Goal: Entertainment & Leisure: Browse casually

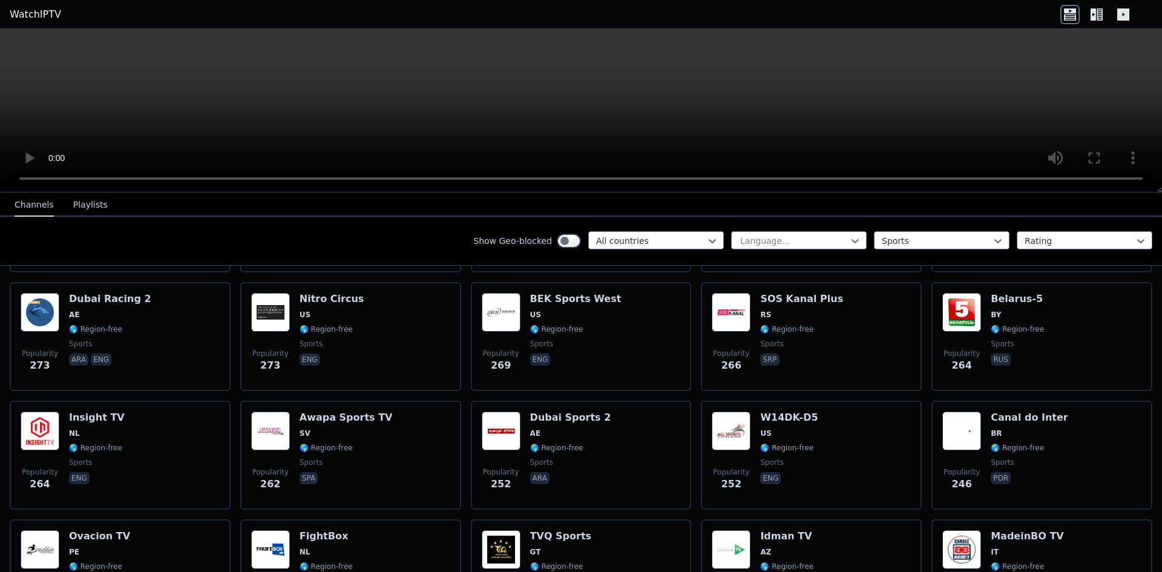
scroll to position [1391, 0]
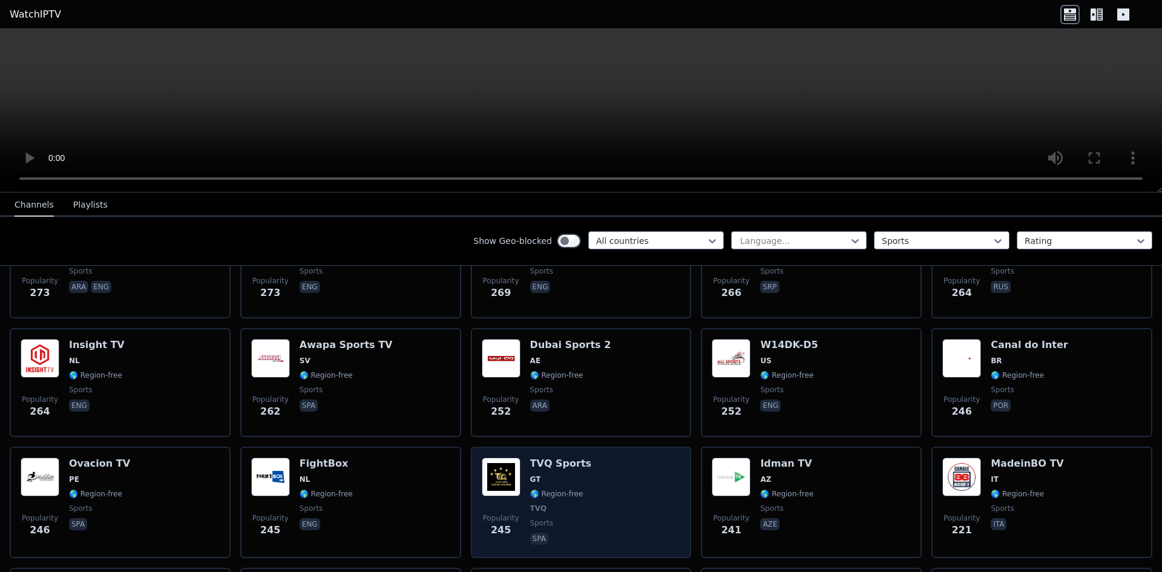
click at [587, 488] on div "Popularity 245 TVQ Sports GT 🌎 Region-free TVQ sports spa" at bounding box center [581, 502] width 199 height 90
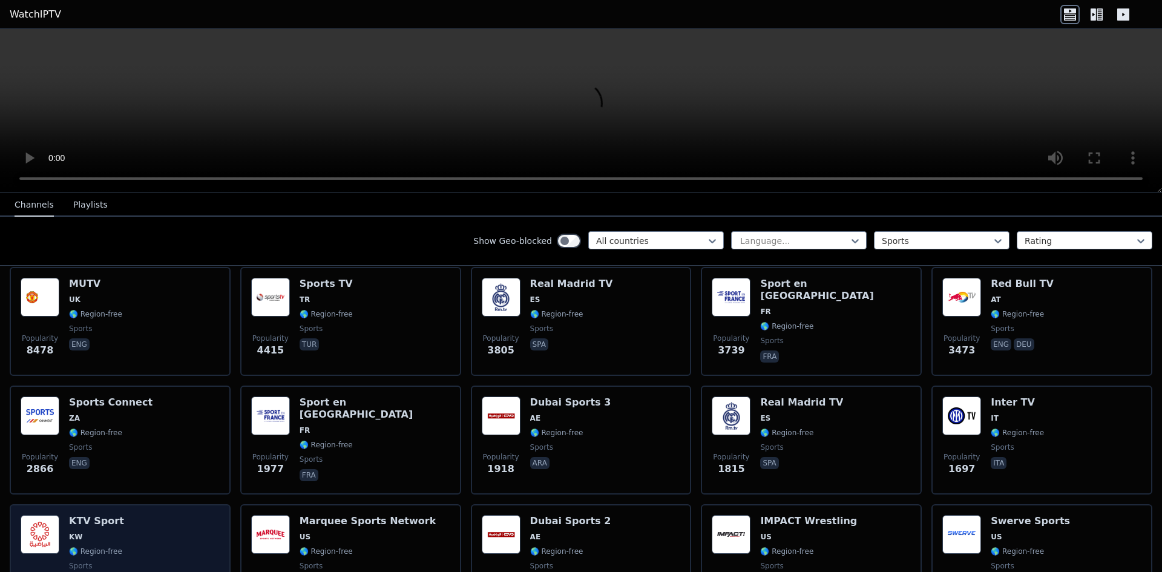
scroll to position [181, 0]
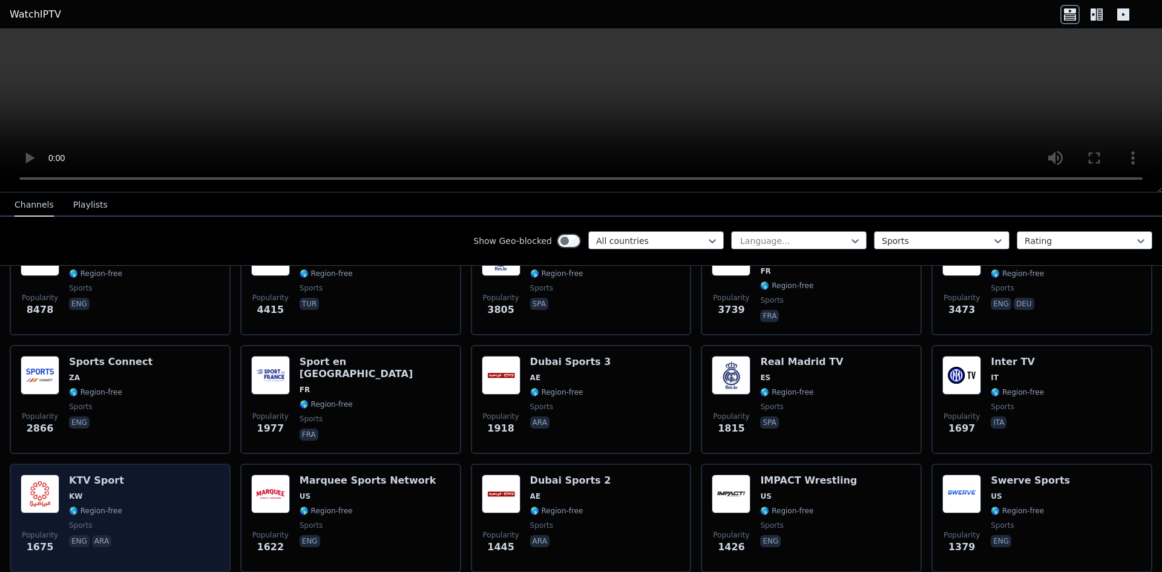
click at [69, 491] on span "KW" at bounding box center [76, 496] width 14 height 10
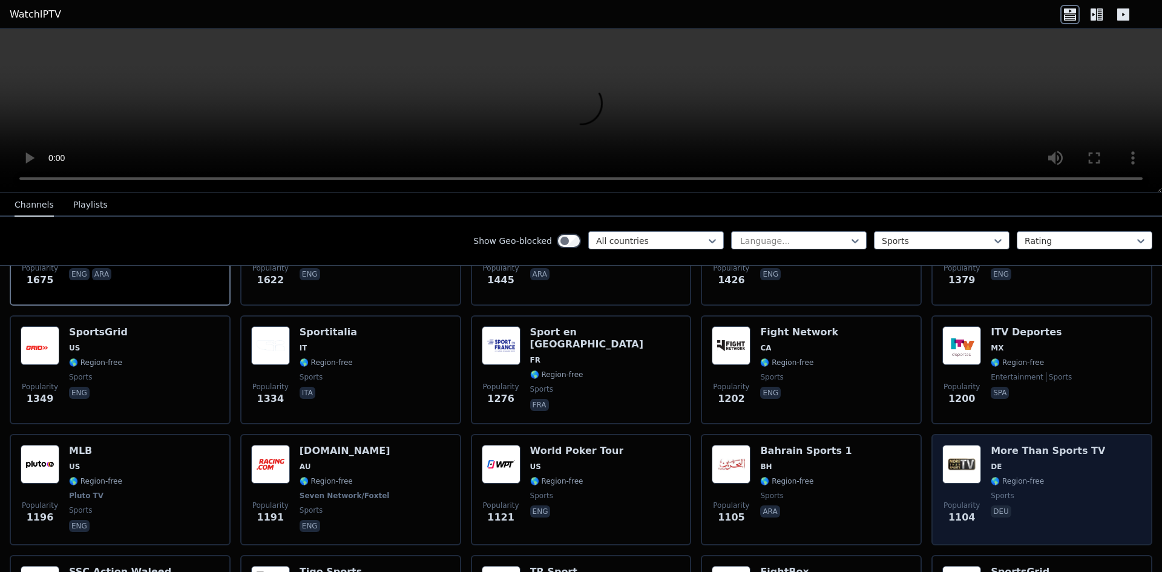
scroll to position [484, 0]
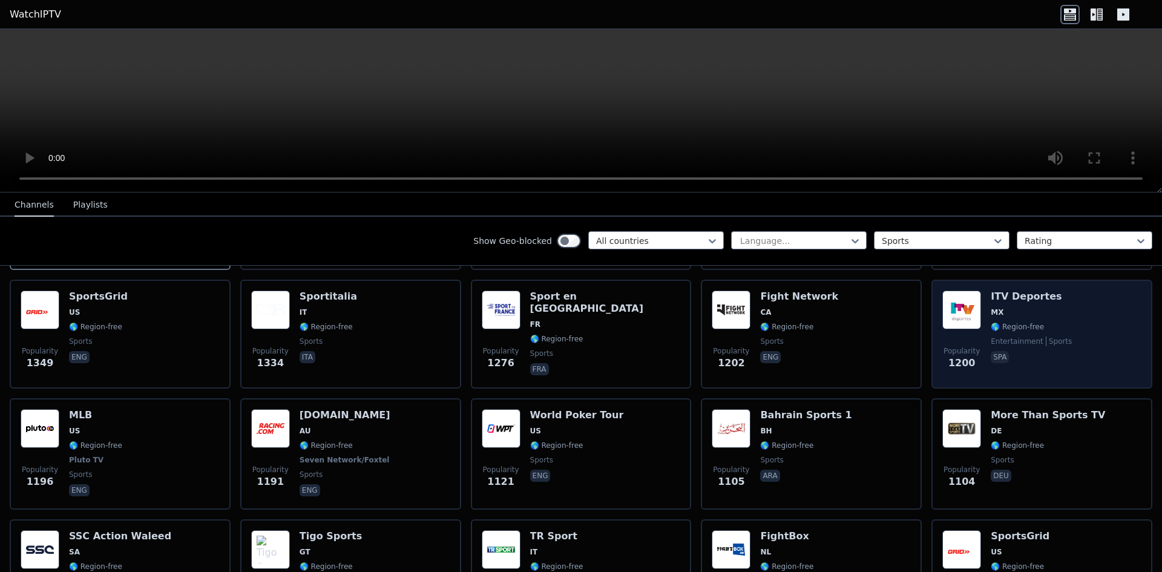
click at [1031, 307] on span "MX" at bounding box center [1030, 312] width 81 height 10
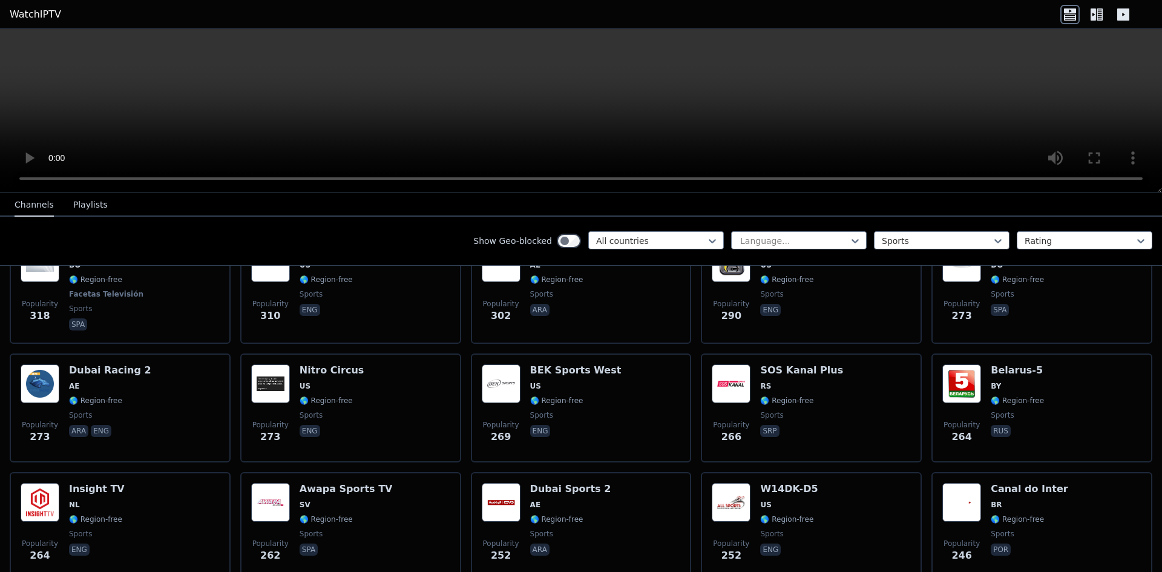
scroll to position [1028, 0]
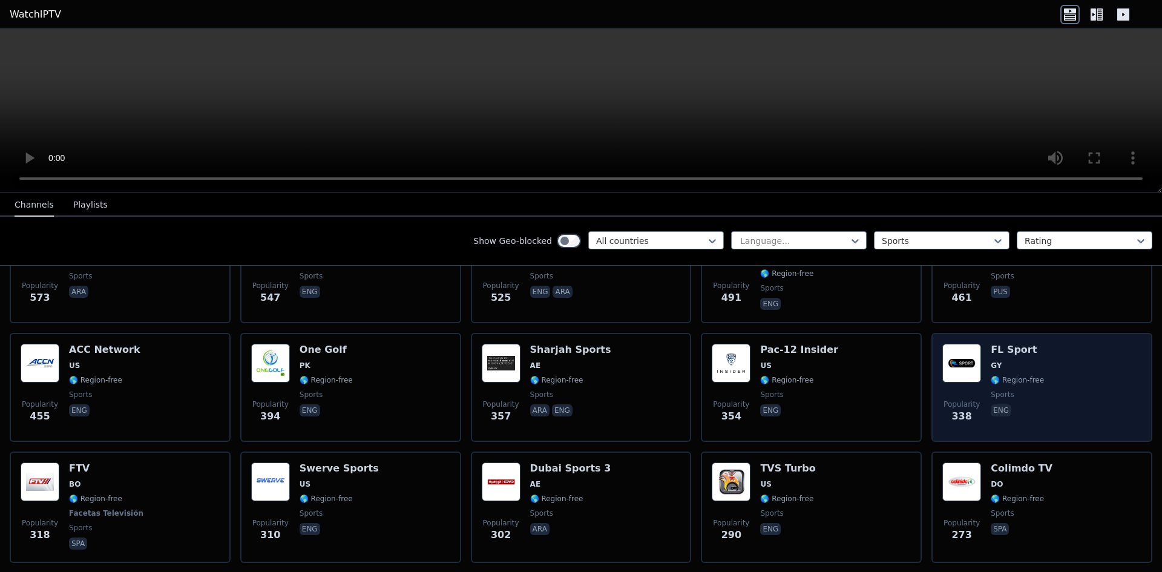
click at [1050, 373] on div "Popularity 338 FL Sport GY 🌎 Region-free sports eng" at bounding box center [1041, 387] width 199 height 87
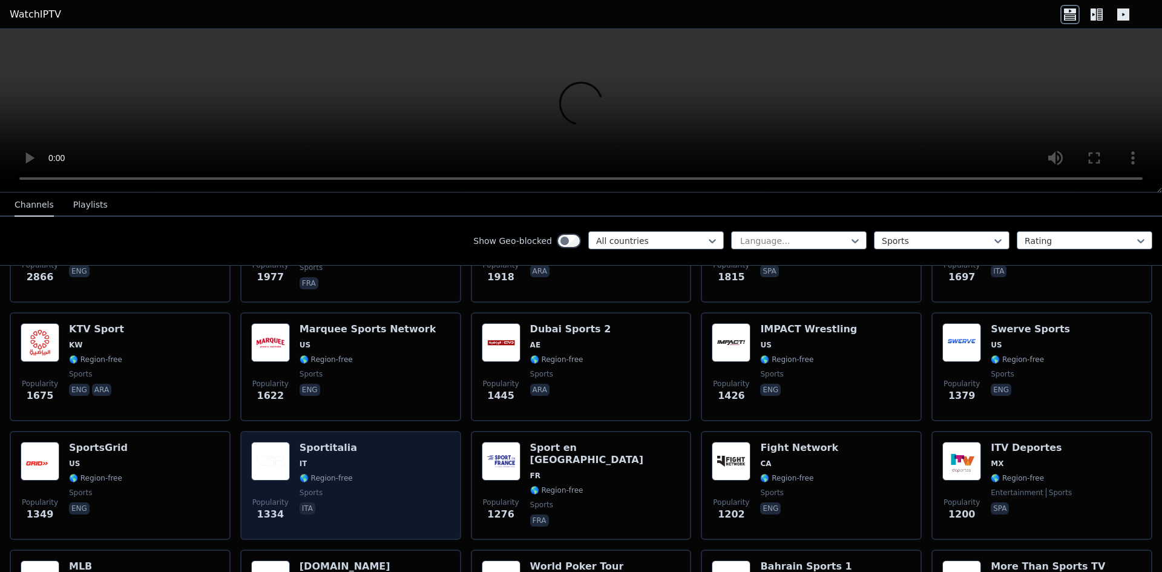
scroll to position [302, 0]
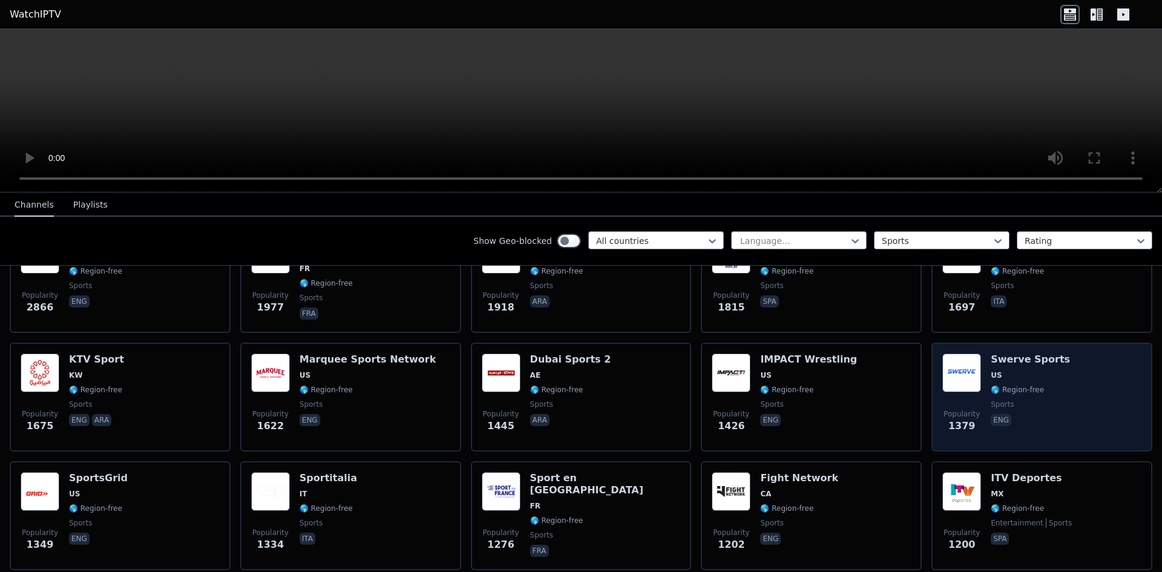
click at [1046, 359] on div "Popularity 1379 Swerve Sports US 🌎 Region-free sports eng" at bounding box center [1041, 396] width 199 height 87
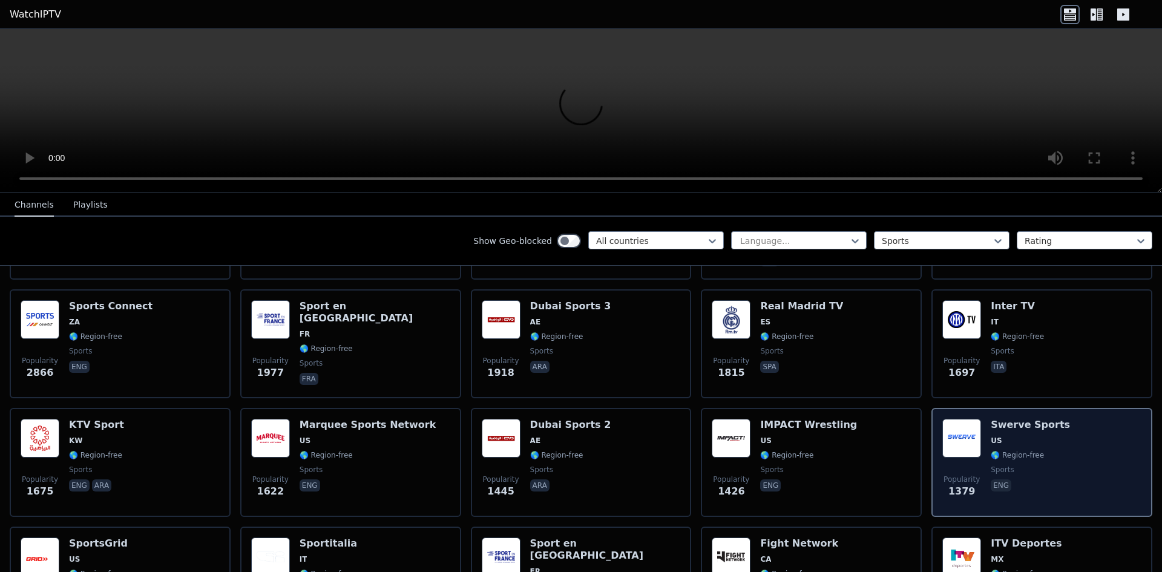
scroll to position [60, 0]
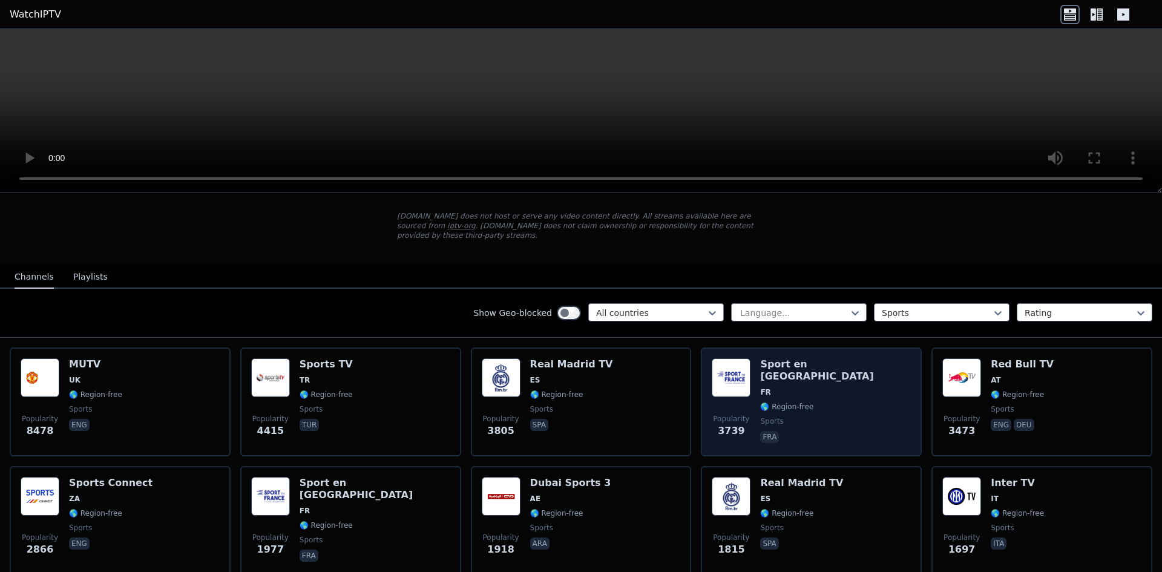
click at [835, 372] on div "Popularity 3739 Sport en [GEOGRAPHIC_DATA] FR 🌎 Region-free sports fra" at bounding box center [810, 401] width 199 height 87
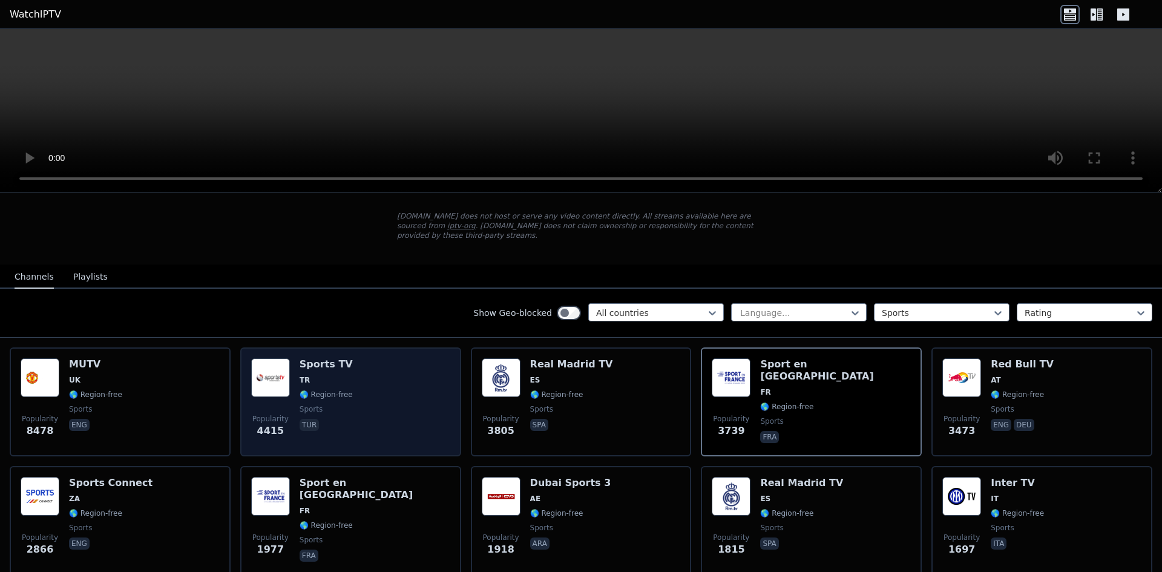
click at [365, 383] on div "Popularity 4415 Sports TV TR 🌎 Region-free sports tur" at bounding box center [350, 401] width 199 height 87
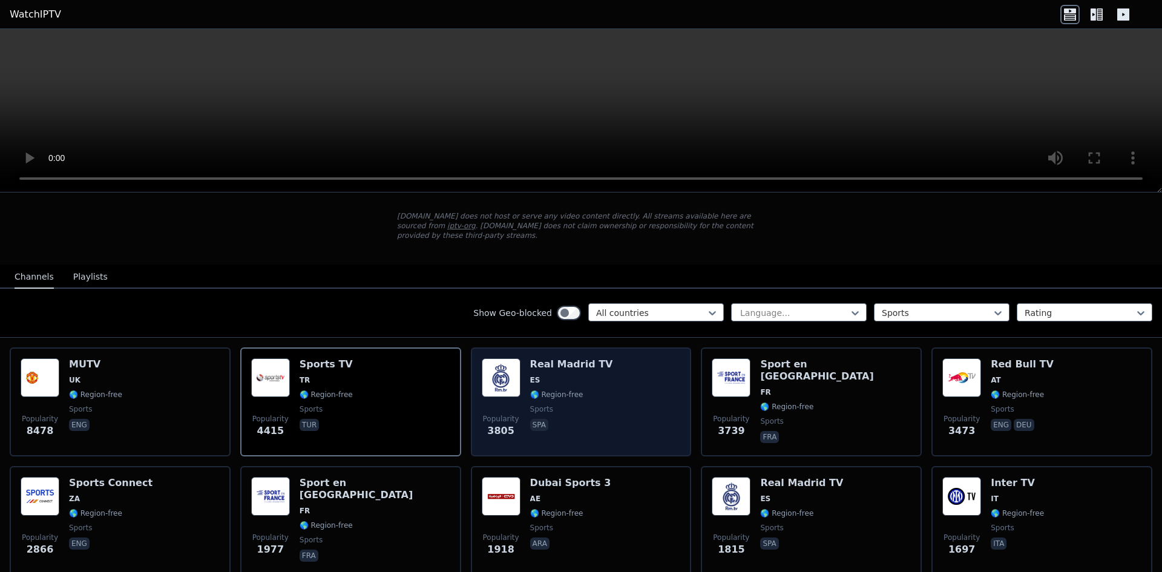
click at [601, 401] on div "Popularity 3805 Real Madrid TV ES 🌎 Region-free sports spa" at bounding box center [581, 401] width 199 height 87
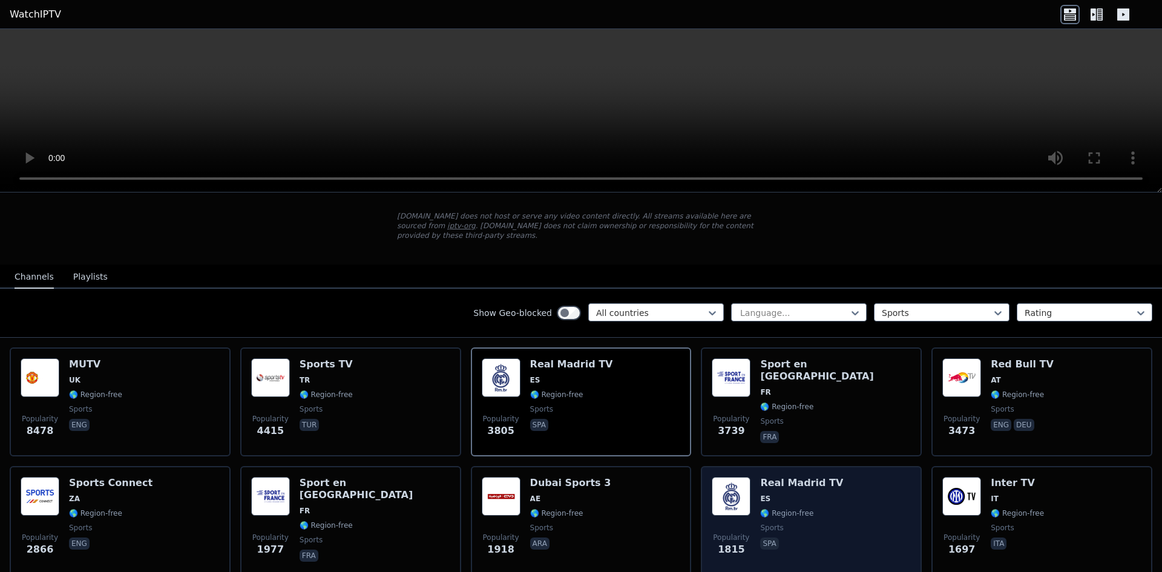
click at [862, 499] on div "Popularity 1815 Real Madrid TV ES 🌎 Region-free sports spa" at bounding box center [810, 520] width 199 height 87
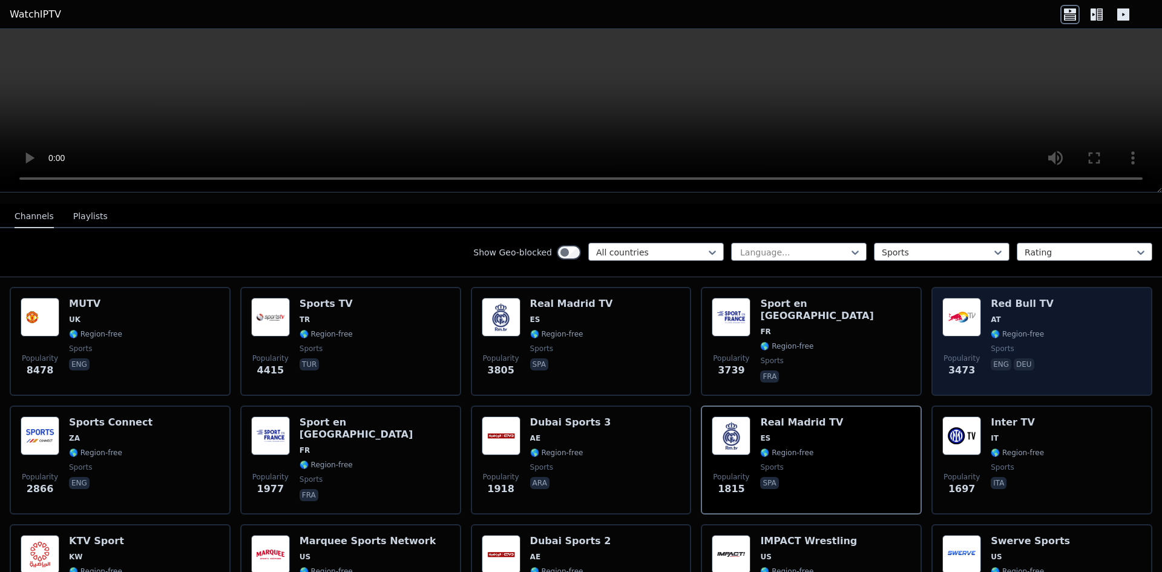
click at [1034, 325] on div "Popularity 3473 Red Bull TV AT 🌎 Region-free sports eng deu" at bounding box center [1041, 341] width 199 height 87
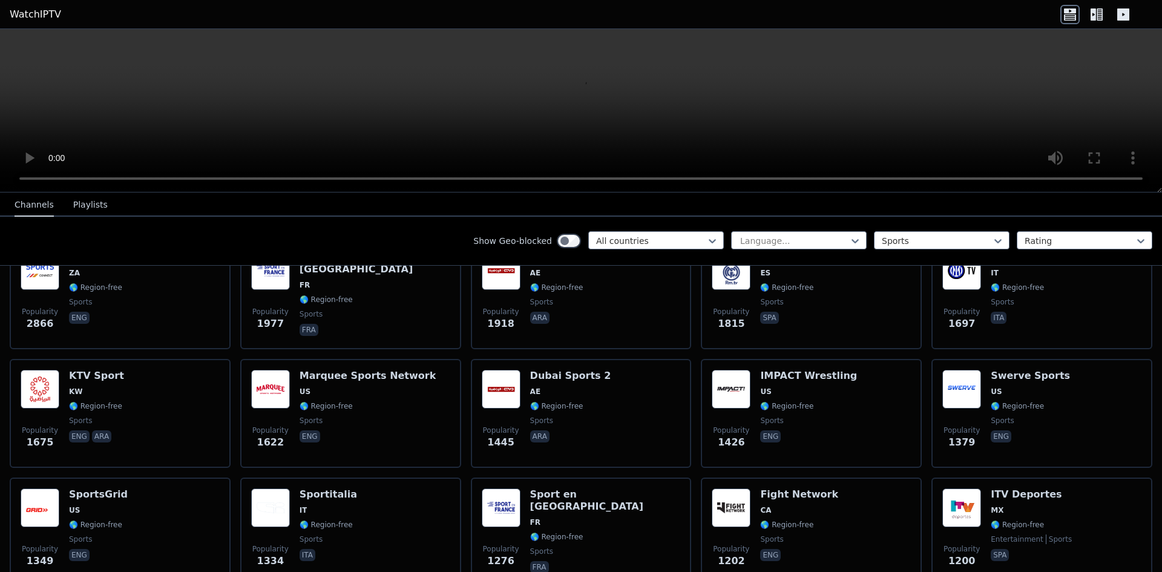
scroll to position [302, 0]
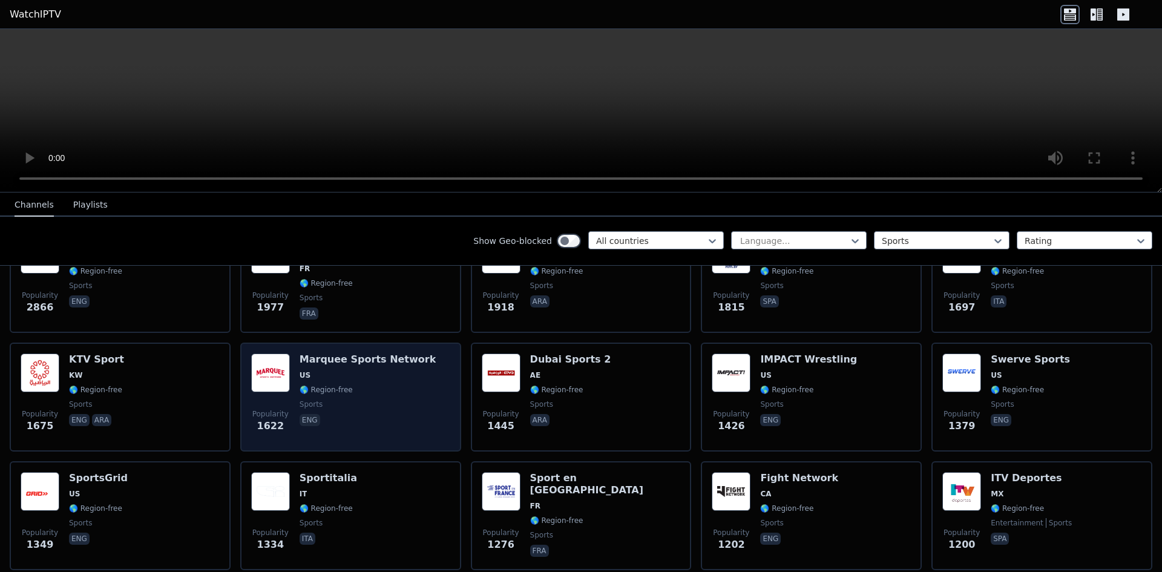
click at [345, 353] on h6 "Marquee Sports Network" at bounding box center [367, 359] width 137 height 12
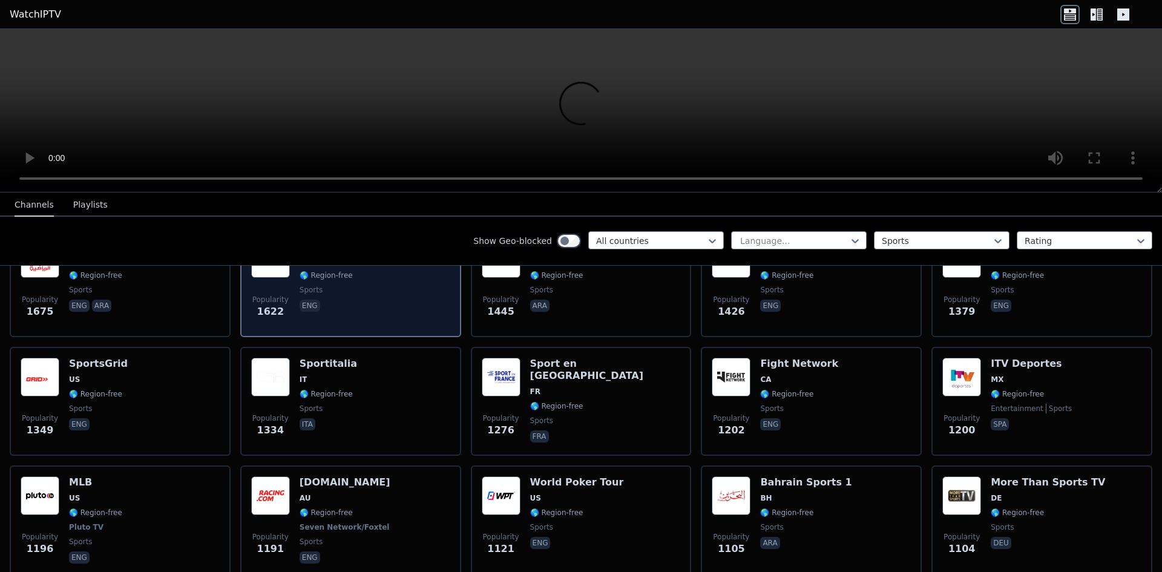
scroll to position [423, 0]
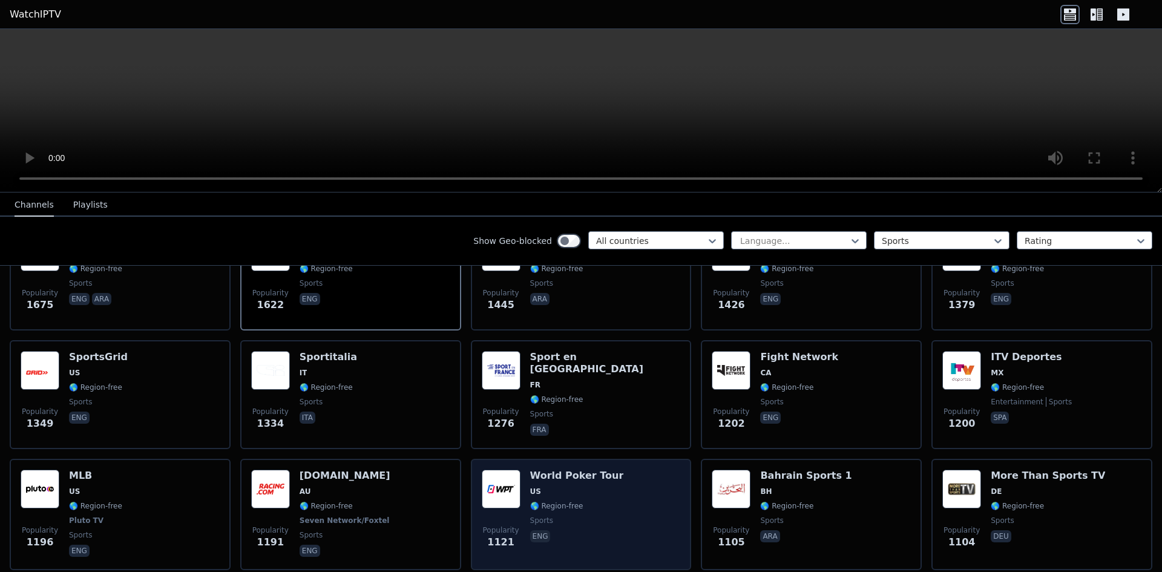
click at [613, 496] on div "Popularity 1121 World Poker Tour US 🌎 Region-free sports eng" at bounding box center [581, 514] width 199 height 90
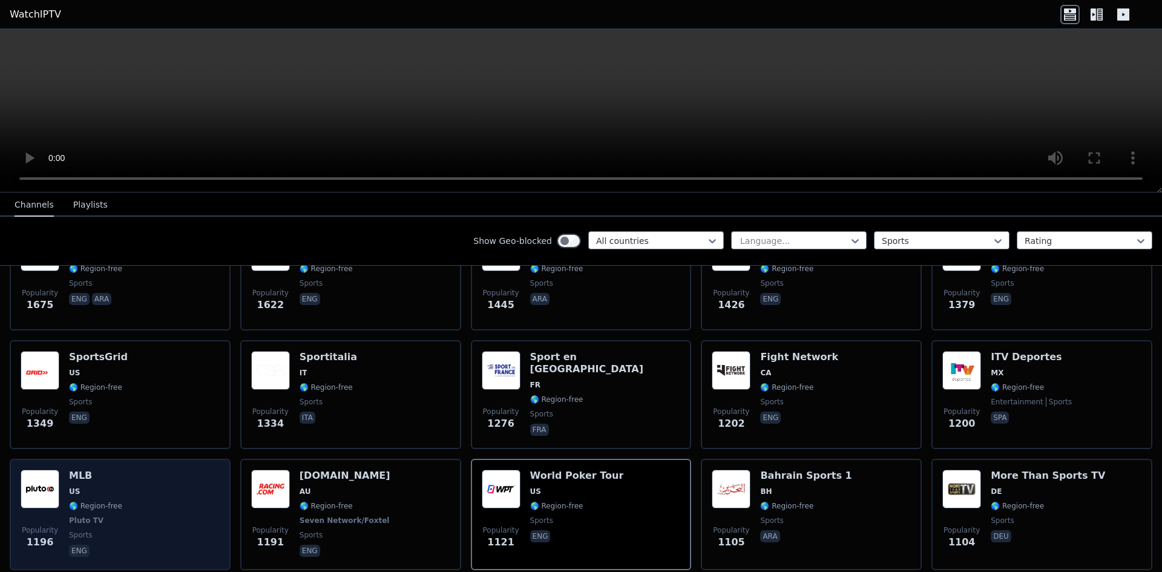
click at [157, 487] on div "Popularity 1196 MLB US 🌎 Region-free Pluto TV sports eng" at bounding box center [120, 514] width 199 height 90
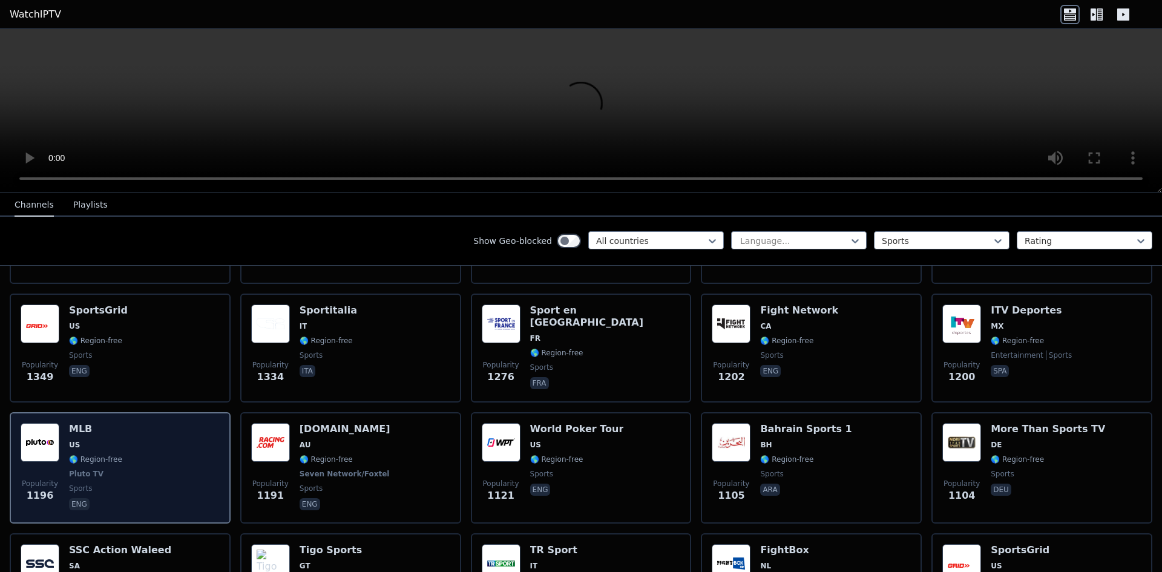
scroll to position [484, 0]
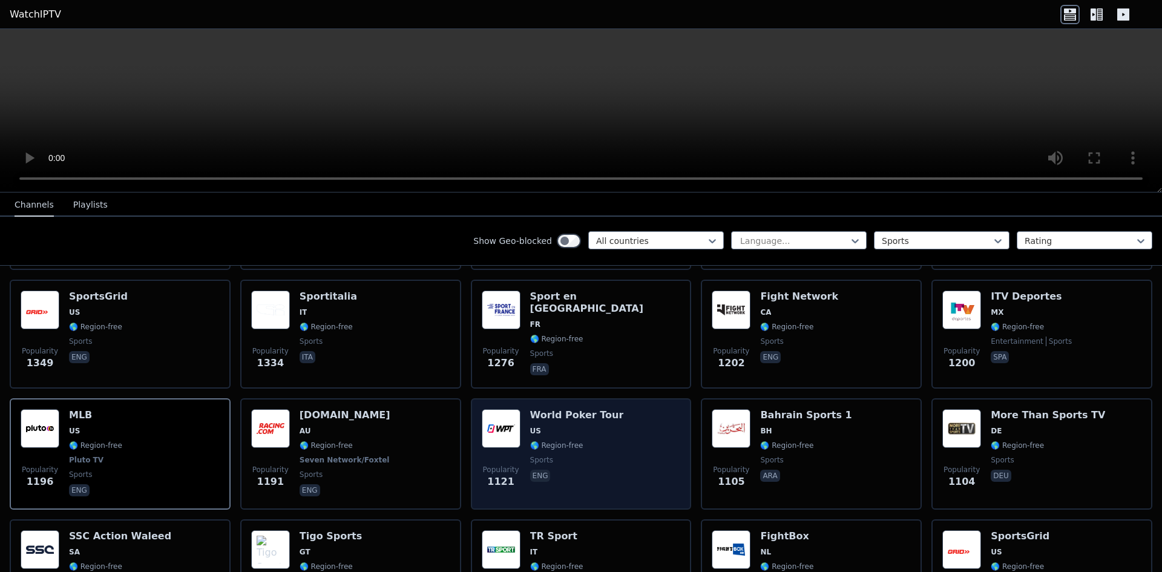
click at [549, 443] on div "World Poker Tour US 🌎 Region-free sports eng" at bounding box center [577, 454] width 94 height 90
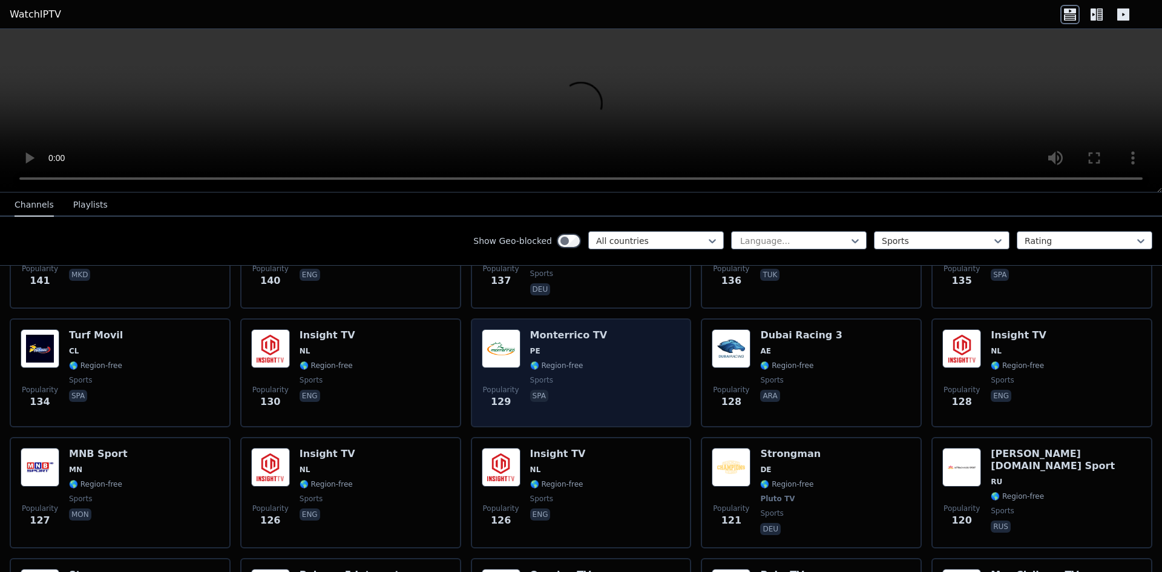
scroll to position [2624, 0]
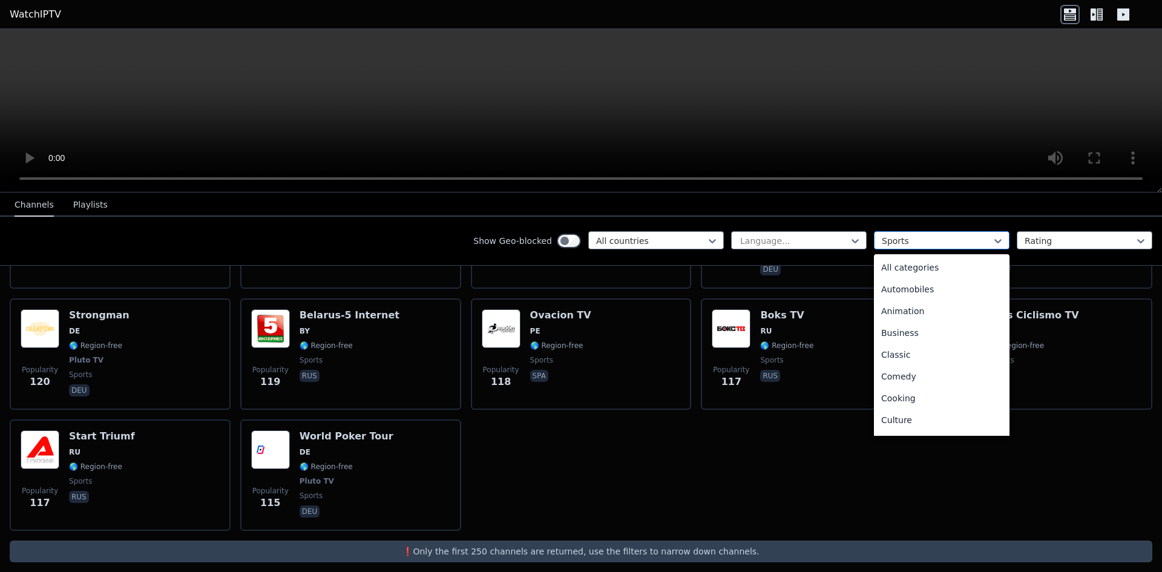
click at [930, 237] on div at bounding box center [936, 241] width 110 height 12
click at [901, 338] on div "Science" at bounding box center [942, 335] width 136 height 22
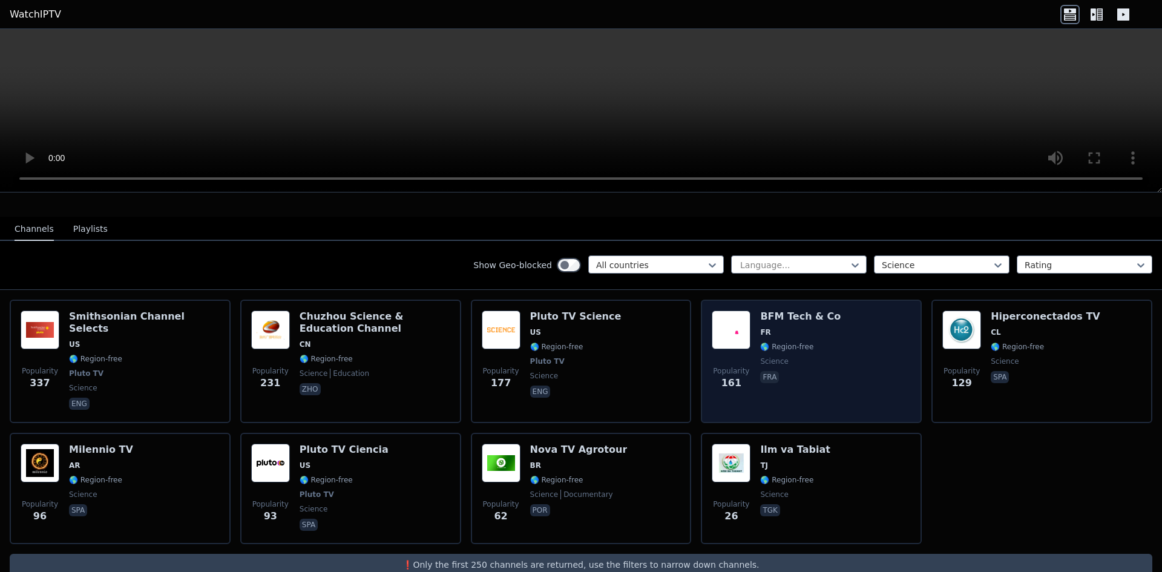
scroll to position [110, 0]
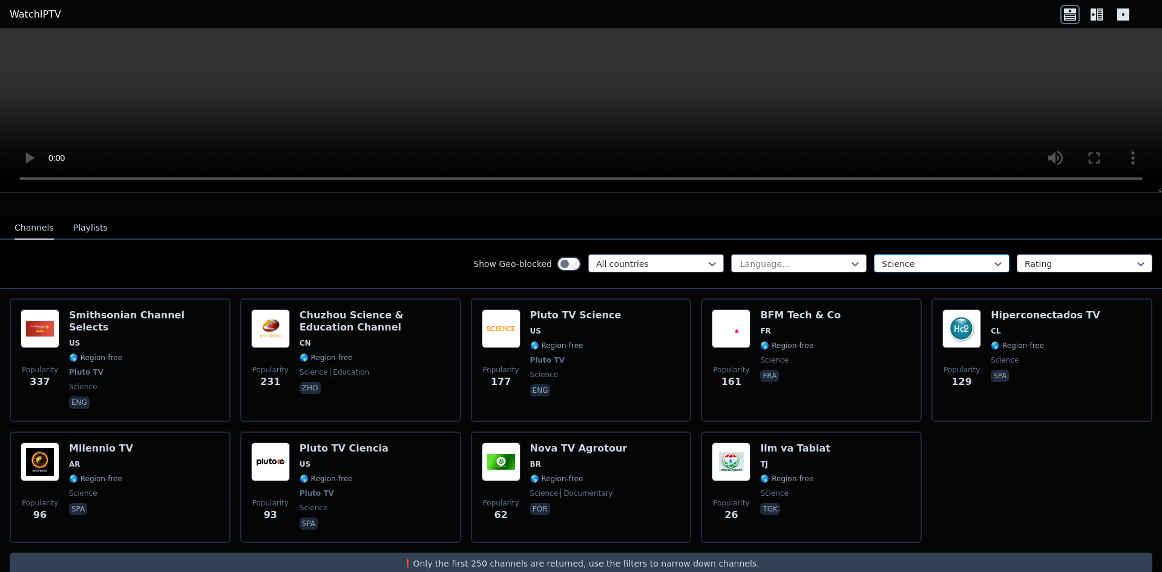
click at [969, 258] on div at bounding box center [936, 264] width 110 height 12
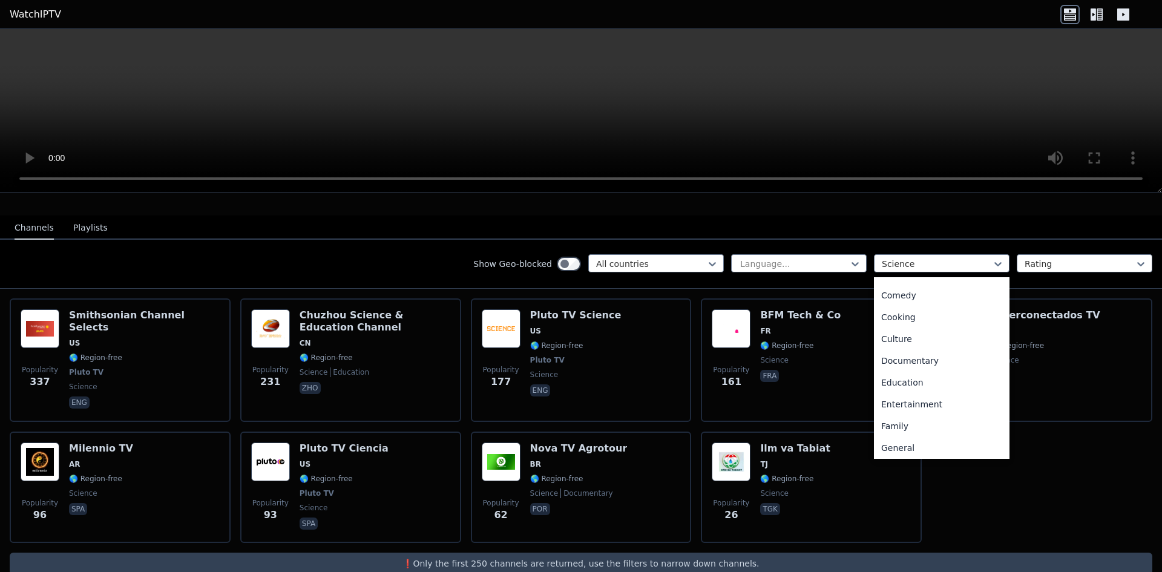
scroll to position [121, 0]
click at [923, 289] on div "Cooking" at bounding box center [942, 300] width 136 height 22
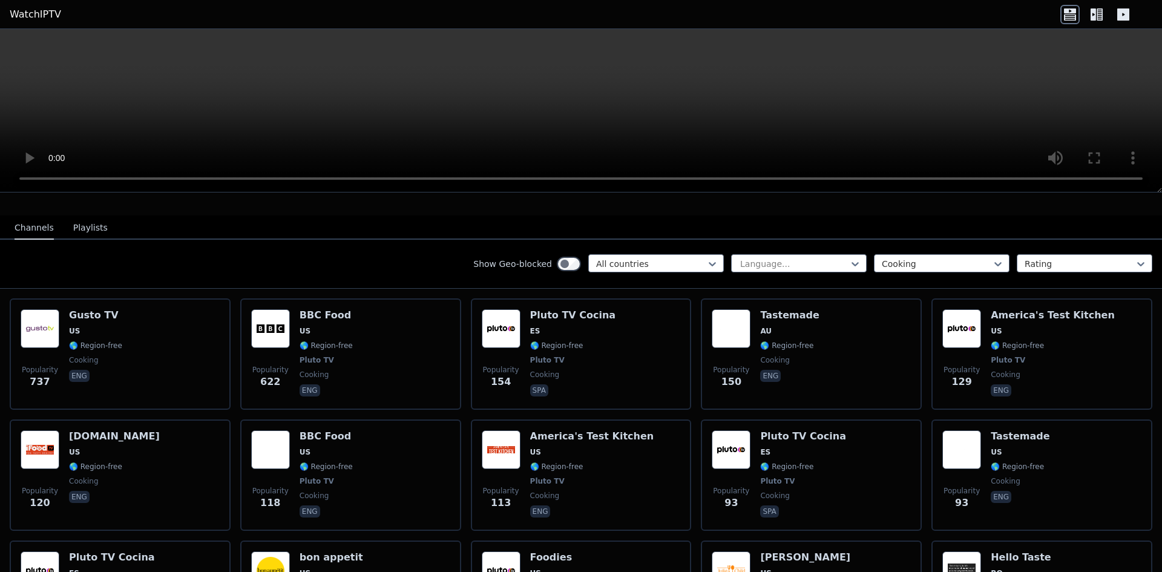
click at [923, 242] on div "Show Geo-blocked All countries Language... option Cooking, selected. Cooking Ra…" at bounding box center [581, 264] width 1162 height 49
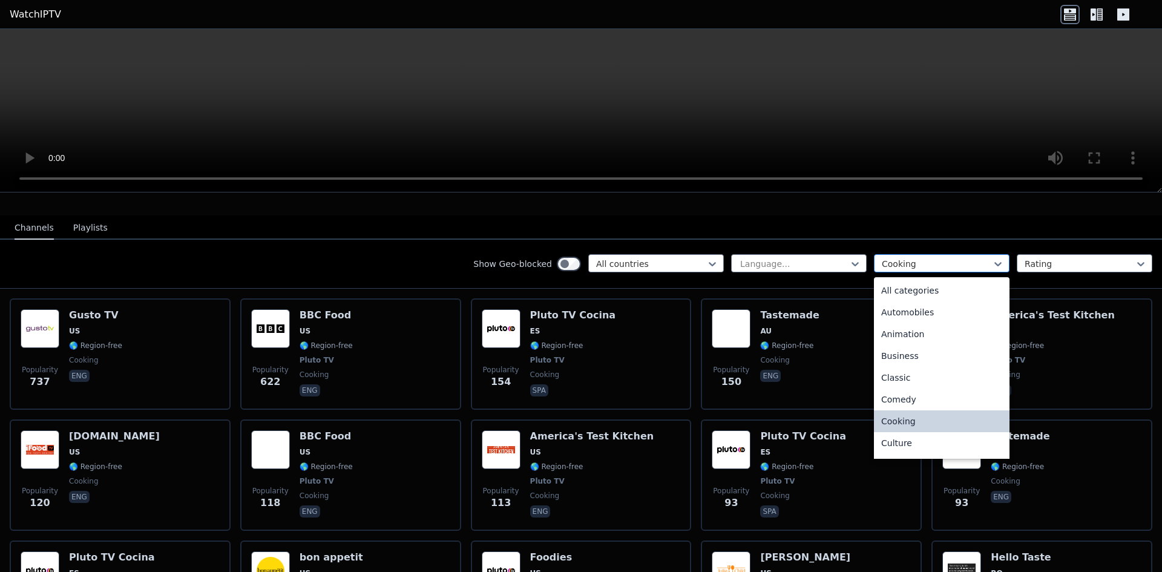
click at [922, 258] on div at bounding box center [936, 264] width 110 height 12
click at [922, 304] on div "Automobiles" at bounding box center [942, 312] width 136 height 22
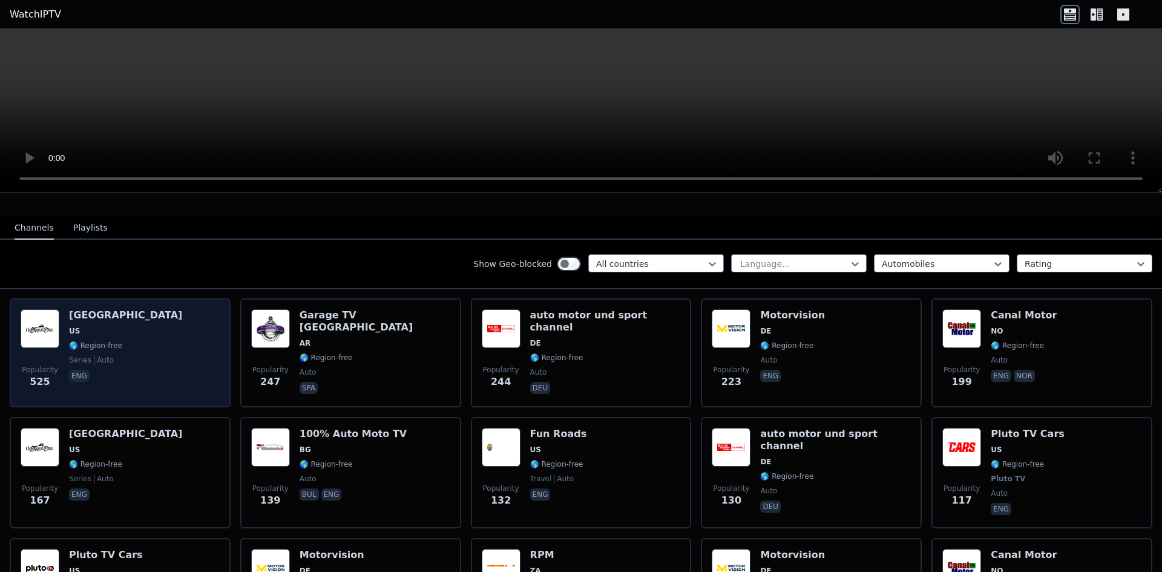
click at [90, 327] on div "[GEOGRAPHIC_DATA] [GEOGRAPHIC_DATA] 🌎 Region-free series auto eng" at bounding box center [125, 352] width 113 height 87
